Goal: Task Accomplishment & Management: Manage account settings

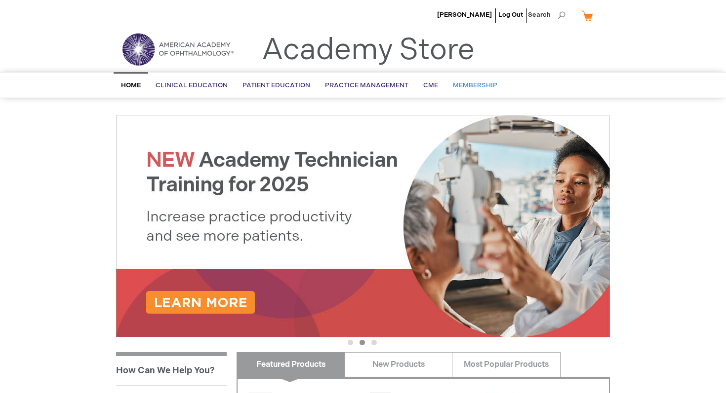
click at [465, 82] on span "Membership" at bounding box center [475, 85] width 44 height 8
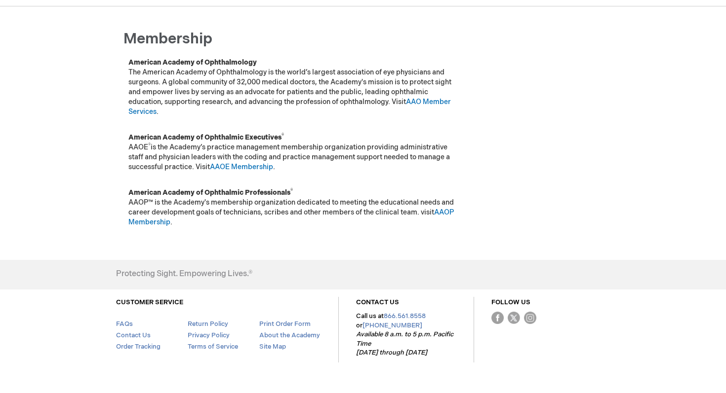
scroll to position [118, 0]
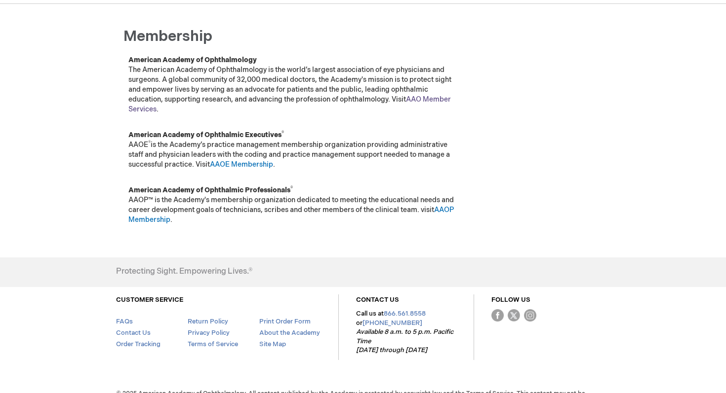
click at [446, 98] on link "AAO Member Services" at bounding box center [289, 104] width 322 height 18
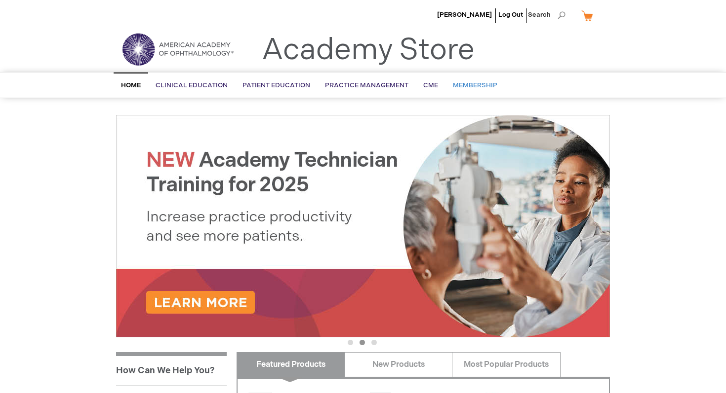
click at [467, 85] on span "Membership" at bounding box center [475, 85] width 44 height 8
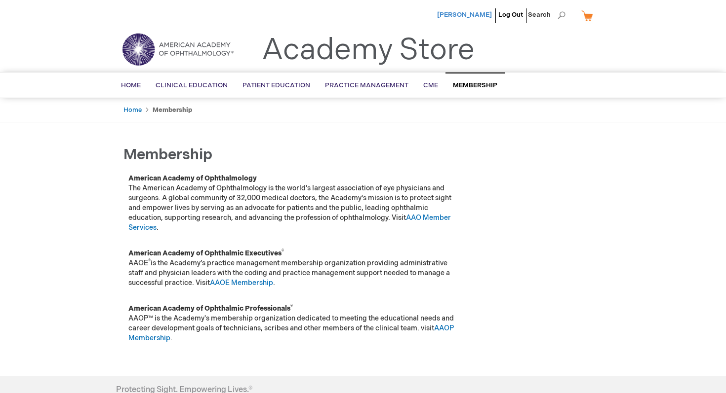
click at [479, 15] on span "[PERSON_NAME]" at bounding box center [464, 15] width 55 height 8
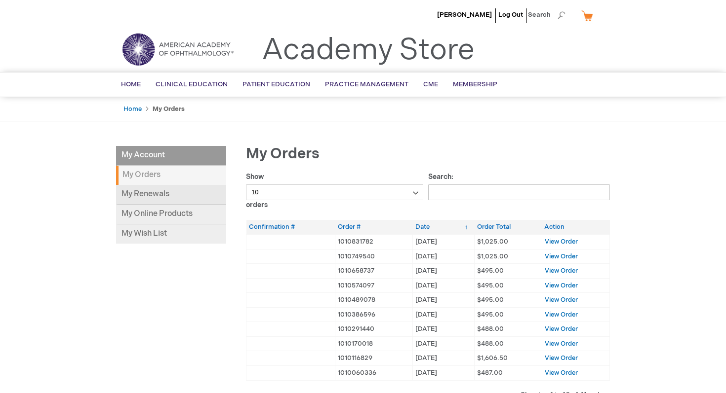
click at [156, 195] on link "My Renewals" at bounding box center [171, 195] width 110 height 20
click at [459, 83] on span "Membership" at bounding box center [475, 84] width 44 height 8
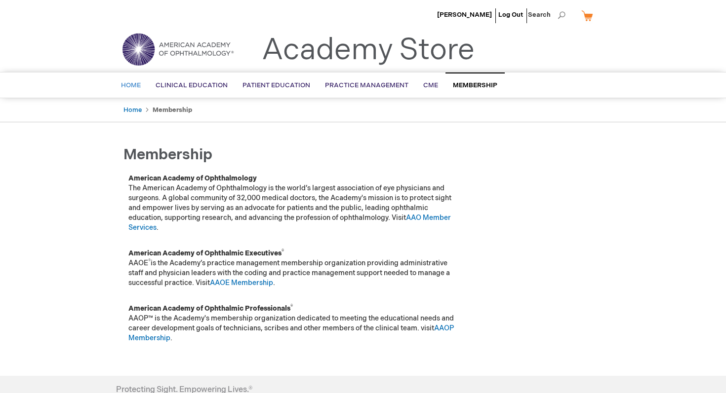
click at [137, 83] on span "Home" at bounding box center [131, 85] width 20 height 8
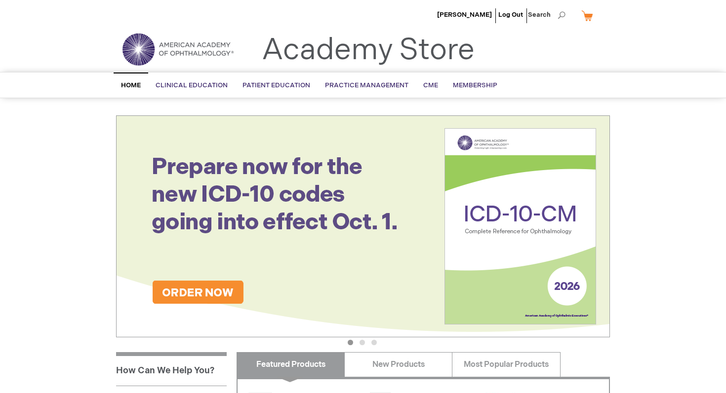
scroll to position [2, 0]
